Goal: Check status

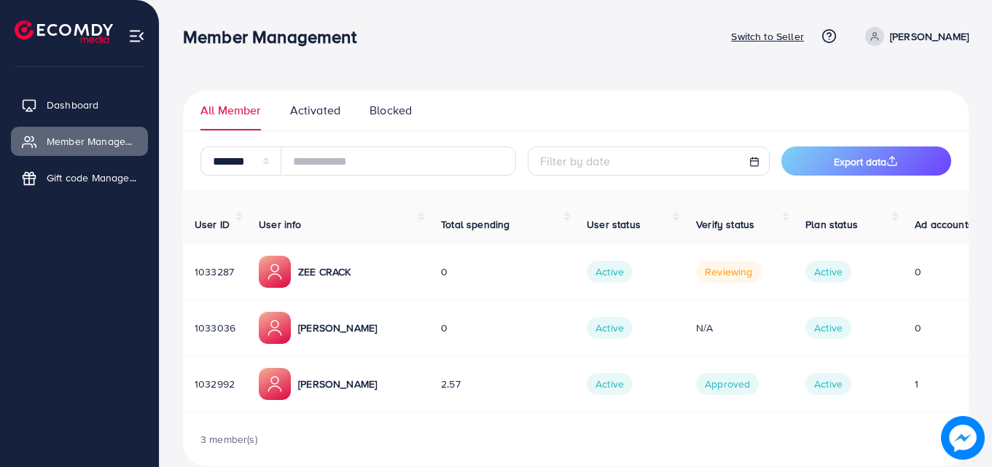
click at [302, 263] on p "ZEE CRACK" at bounding box center [324, 271] width 52 height 17
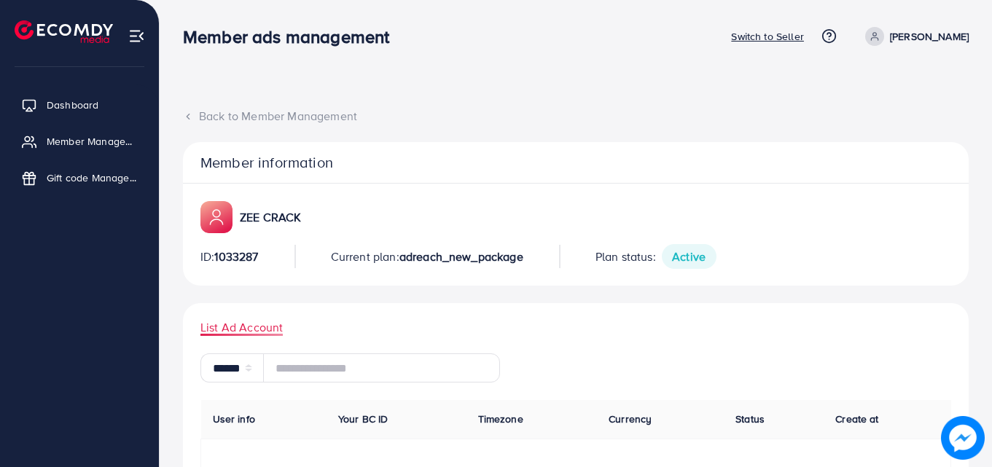
click at [192, 117] on icon at bounding box center [188, 116] width 10 height 10
